Goal: Task Accomplishment & Management: Check status

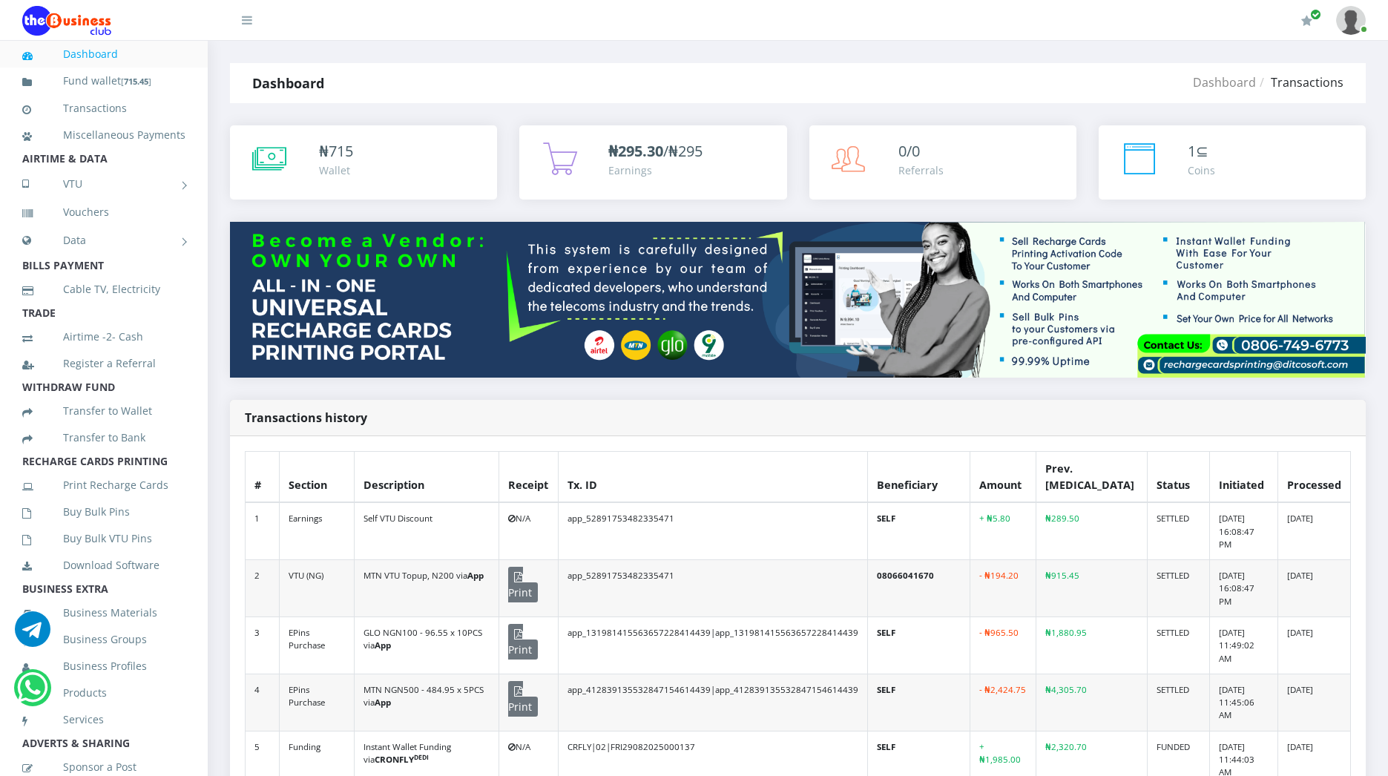
scroll to position [415, 0]
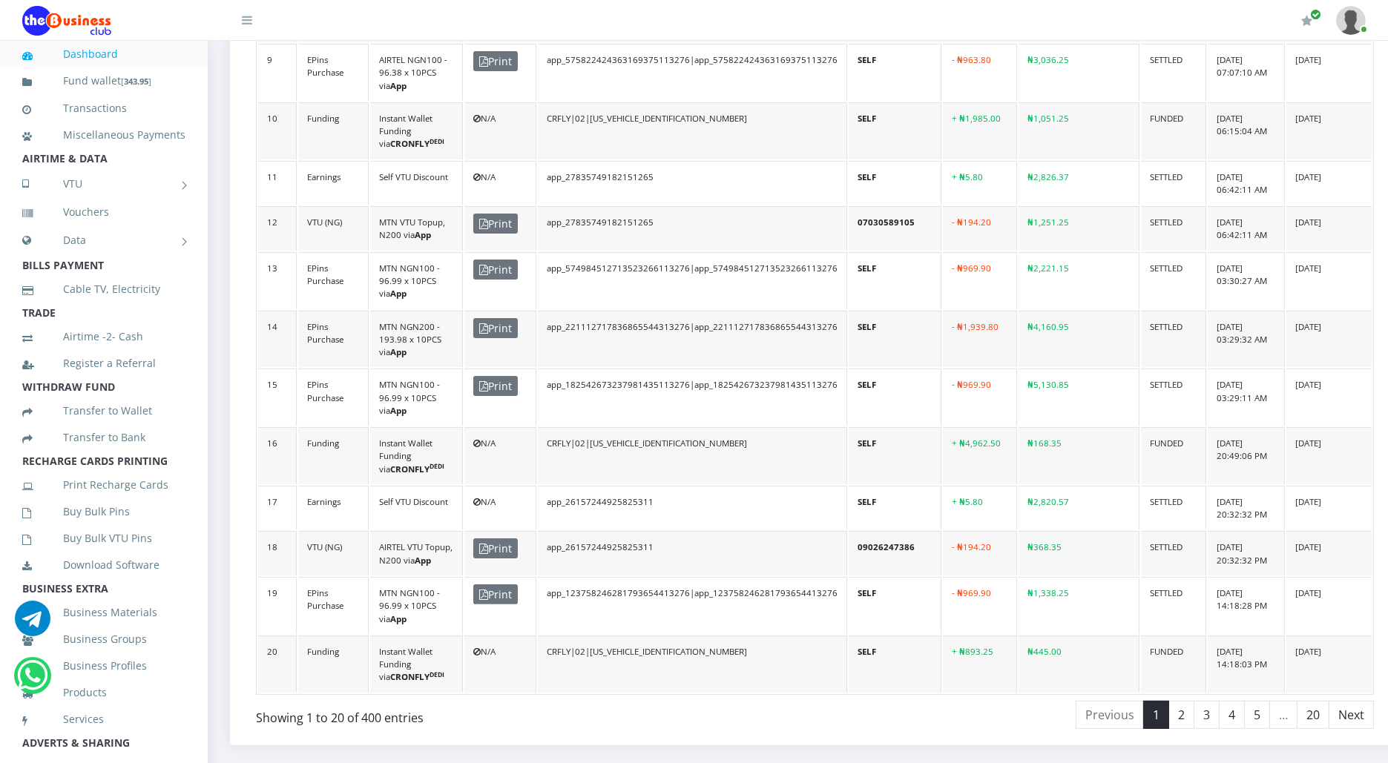
scroll to position [783, 0]
